Goal: Task Accomplishment & Management: Manage account settings

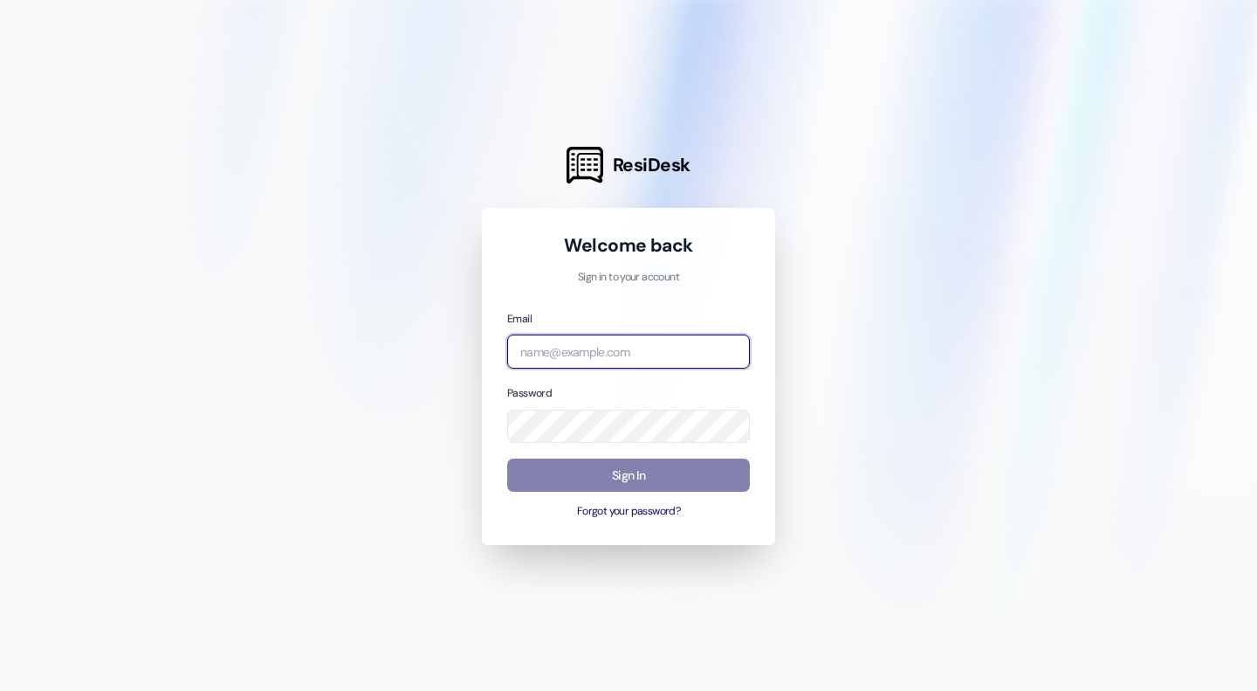
click at [592, 349] on input "email" at bounding box center [628, 351] width 243 height 34
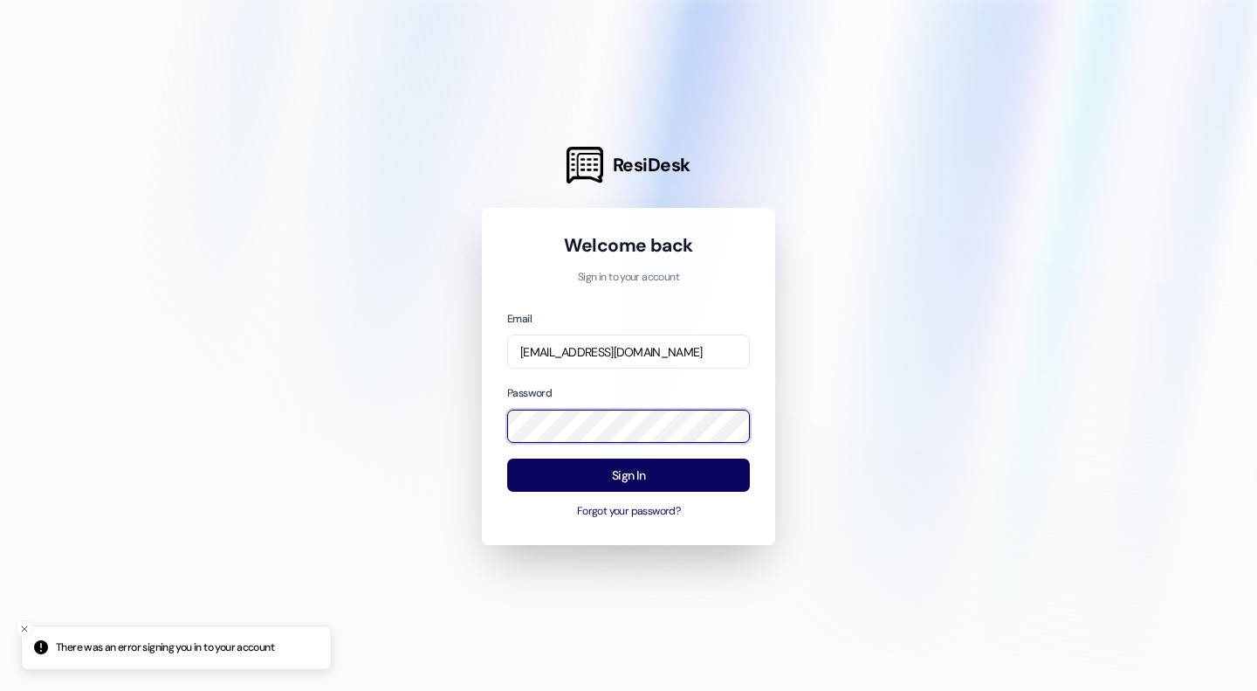
click at [330, 437] on div "ResiDesk Welcome back Sign in to your account Email [EMAIL_ADDRESS][DOMAIN_NAME…" at bounding box center [628, 345] width 1257 height 691
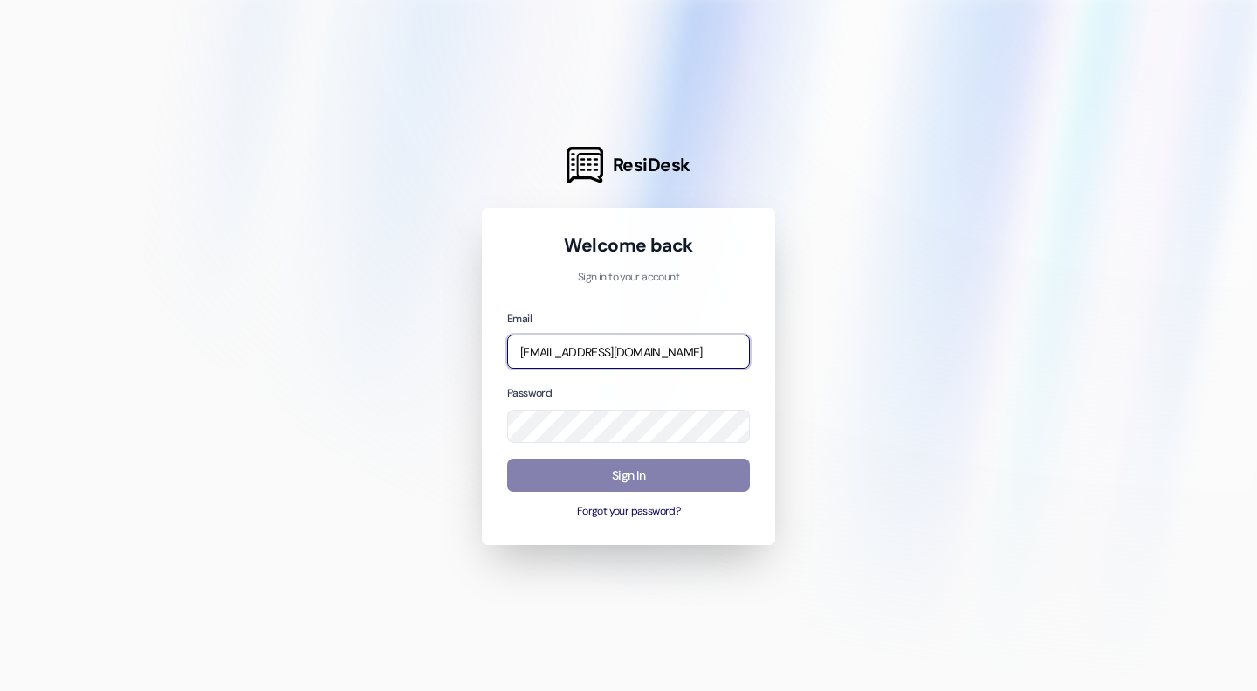
click at [664, 341] on input "[EMAIL_ADDRESS][DOMAIN_NAME]" at bounding box center [628, 351] width 243 height 34
click at [703, 343] on input "Thereserveattimberridge" at bounding box center [628, 351] width 243 height 34
type input "T"
